Goal: Navigation & Orientation: Understand site structure

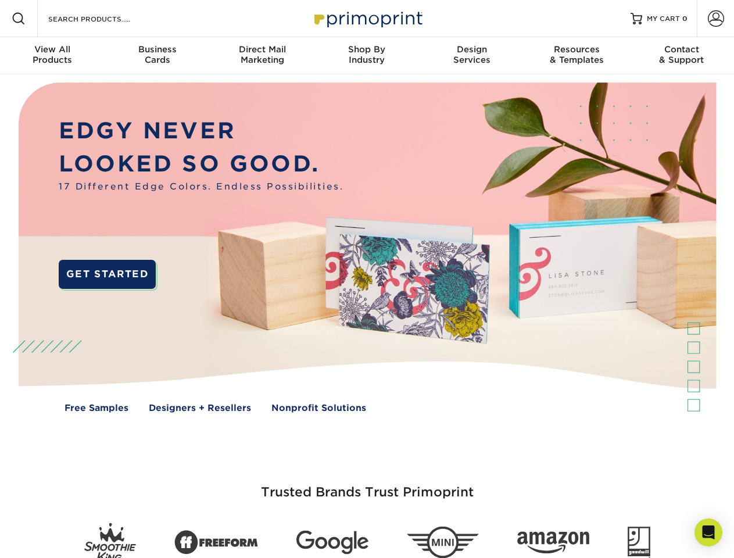
click at [367, 279] on img at bounding box center [366, 255] width 727 height 363
click at [19, 19] on span at bounding box center [19, 19] width 14 height 14
click at [716, 19] on span at bounding box center [716, 18] width 16 height 16
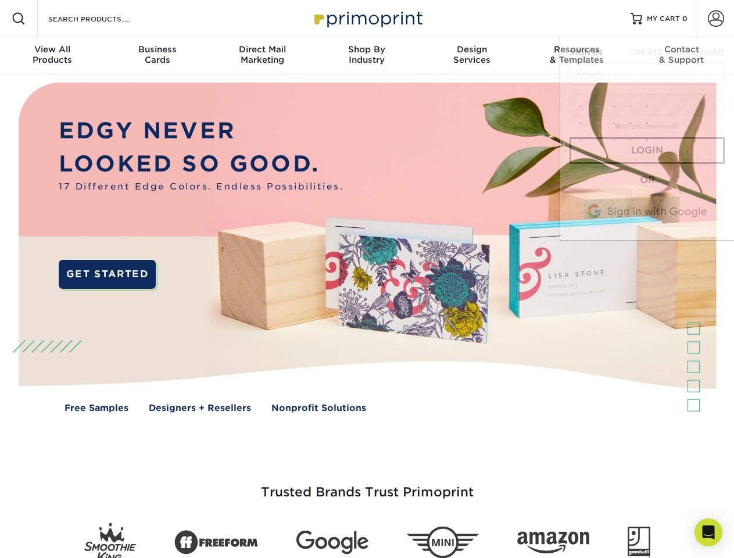
click at [52, 56] on div "View All Products" at bounding box center [52, 54] width 105 height 21
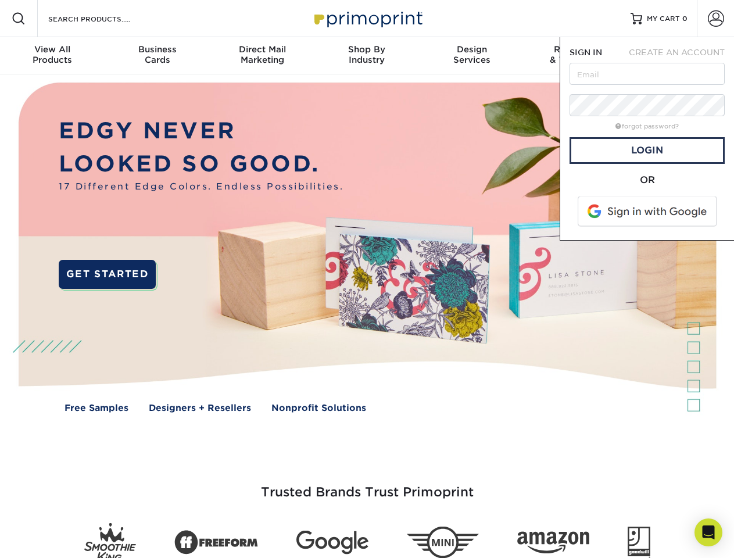
click at [157, 56] on div "Business Cards" at bounding box center [157, 54] width 105 height 21
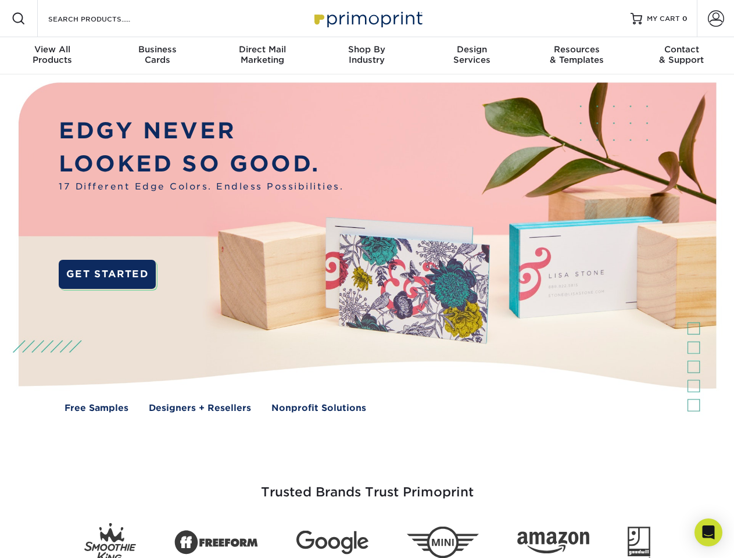
click at [262, 56] on div "Direct Mail Marketing" at bounding box center [262, 54] width 105 height 21
click at [367, 56] on div "Shop By Industry" at bounding box center [367, 54] width 105 height 21
click at [472, 56] on div "Design Services" at bounding box center [472, 54] width 105 height 21
click at [577, 56] on div "Resources & Templates" at bounding box center [576, 54] width 105 height 21
click at [682, 56] on div "Contact & Support" at bounding box center [682, 54] width 105 height 21
